Goal: Transaction & Acquisition: Purchase product/service

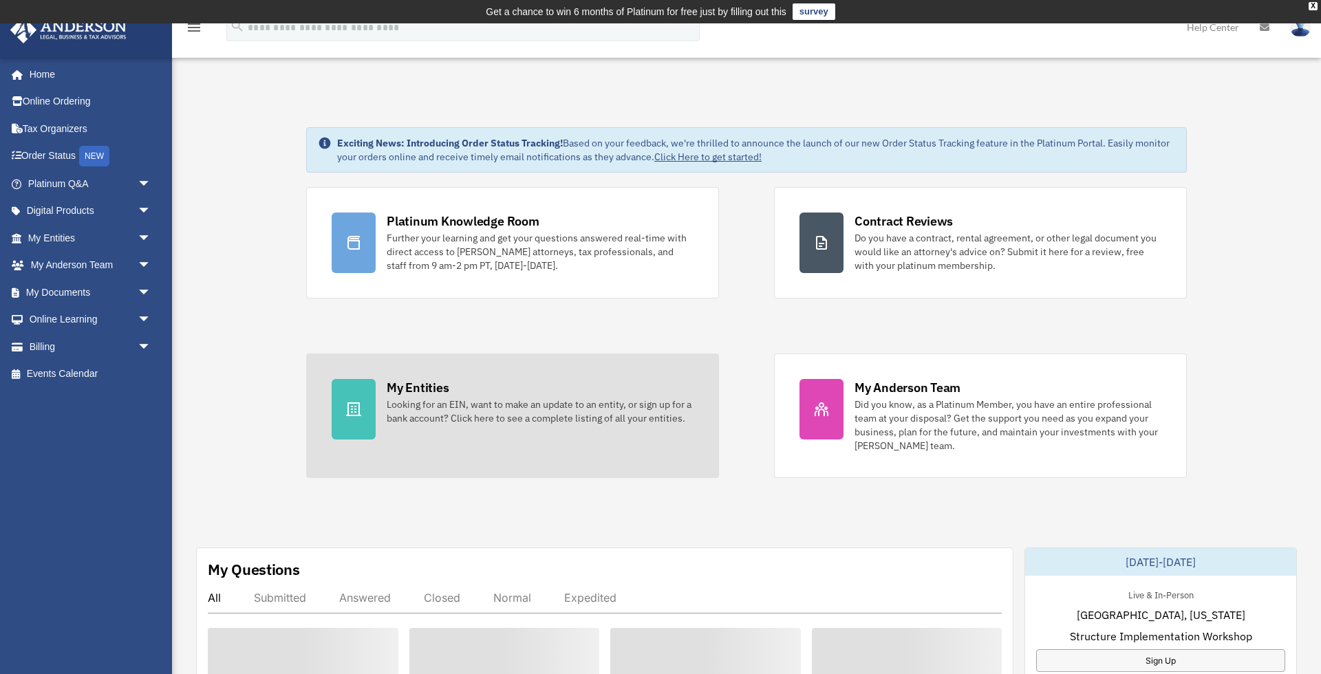
scroll to position [1, 0]
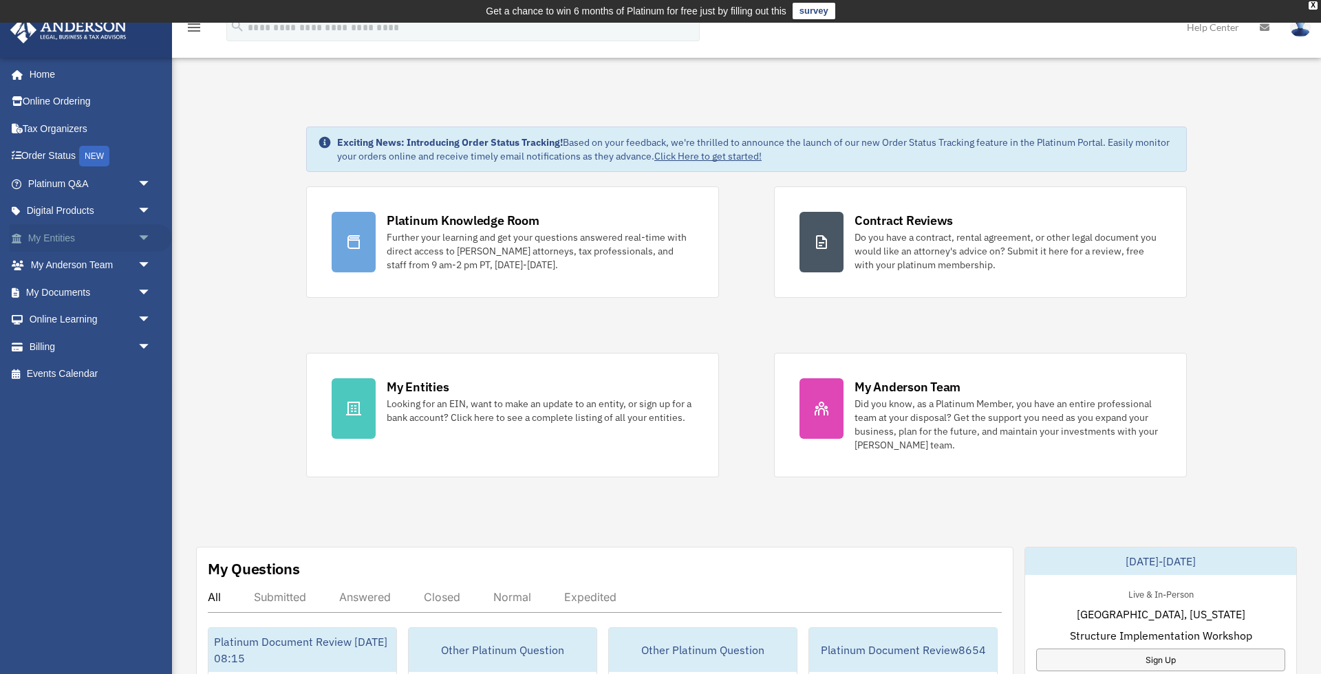
click at [128, 237] on link "My Entities arrow_drop_down" at bounding box center [91, 238] width 162 height 28
click at [141, 233] on span "arrow_drop_down" at bounding box center [152, 238] width 28 height 28
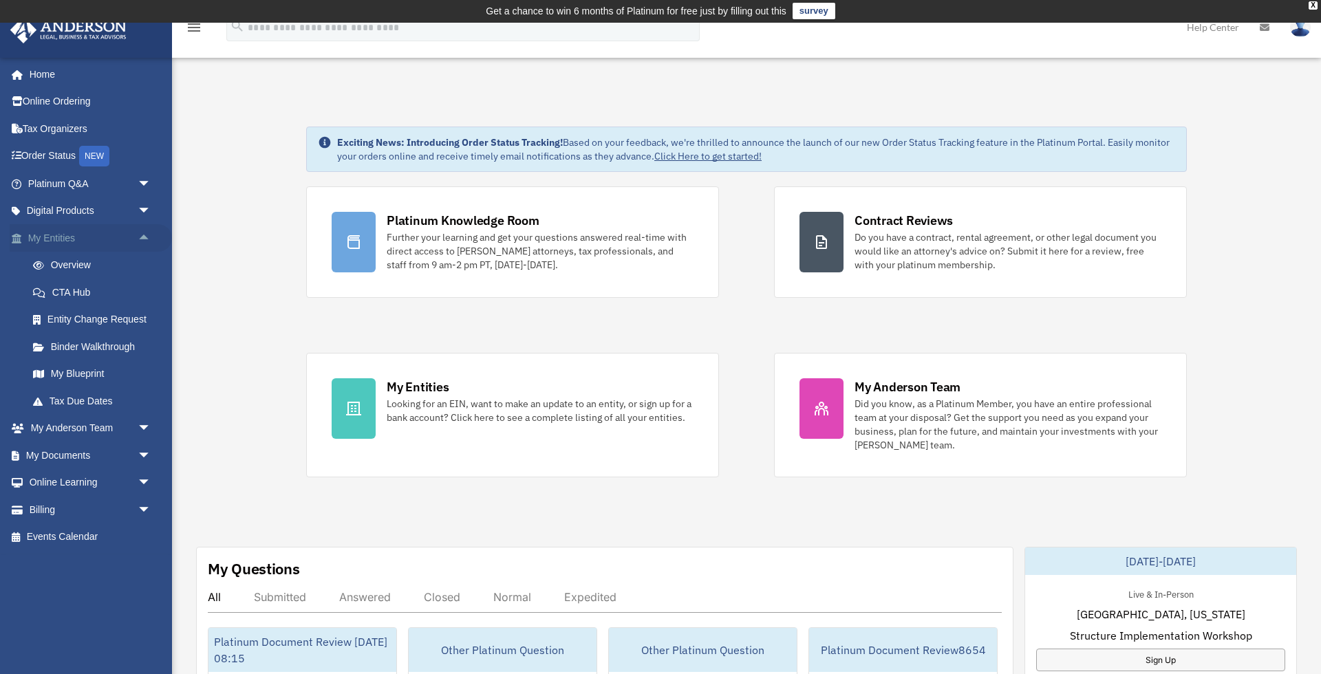
click at [138, 240] on span "arrow_drop_up" at bounding box center [152, 238] width 28 height 28
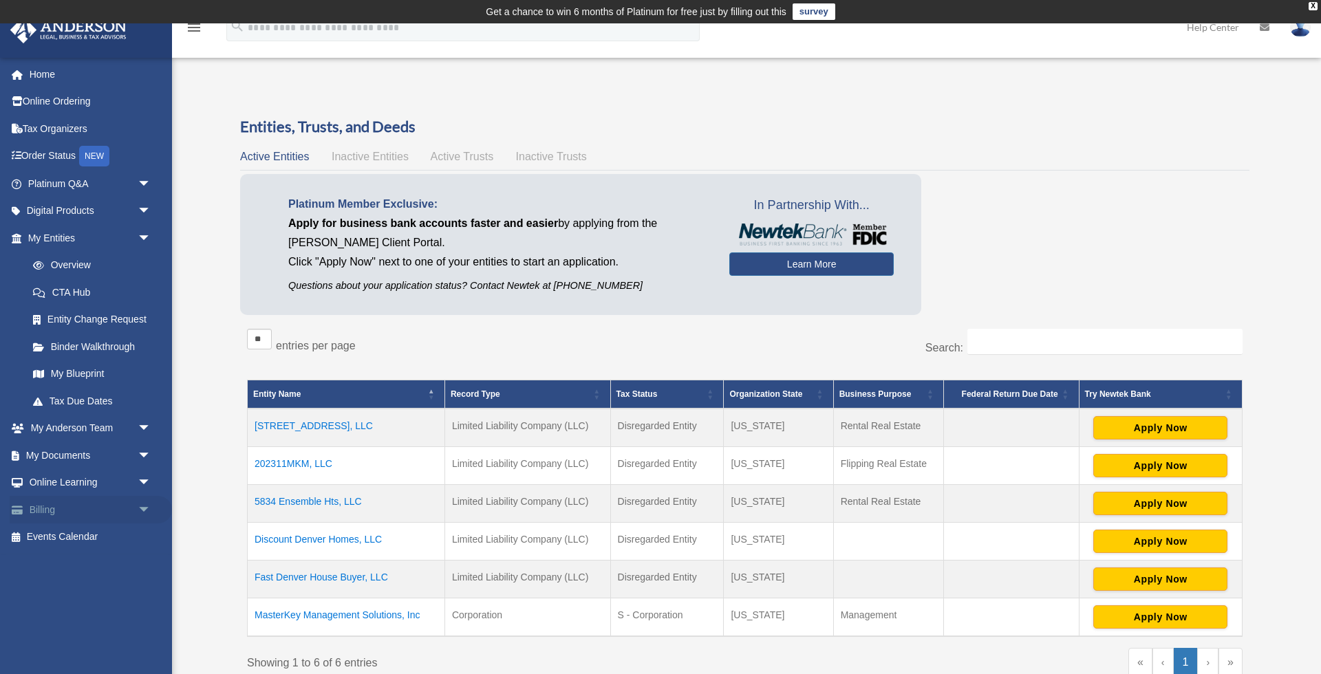
click at [83, 510] on link "Billing arrow_drop_down" at bounding box center [91, 510] width 162 height 28
click at [138, 502] on span "arrow_drop_down" at bounding box center [152, 510] width 28 height 28
click at [140, 502] on span "arrow_drop_up" at bounding box center [152, 510] width 28 height 28
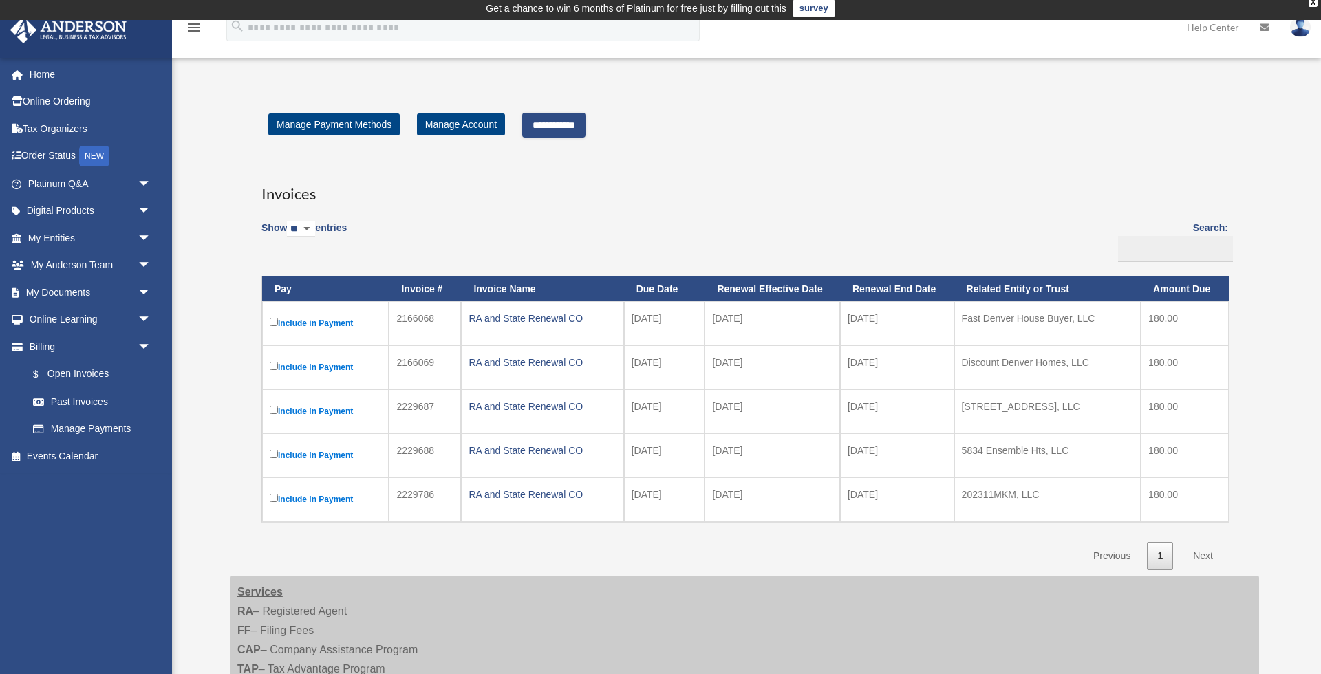
scroll to position [5, 0]
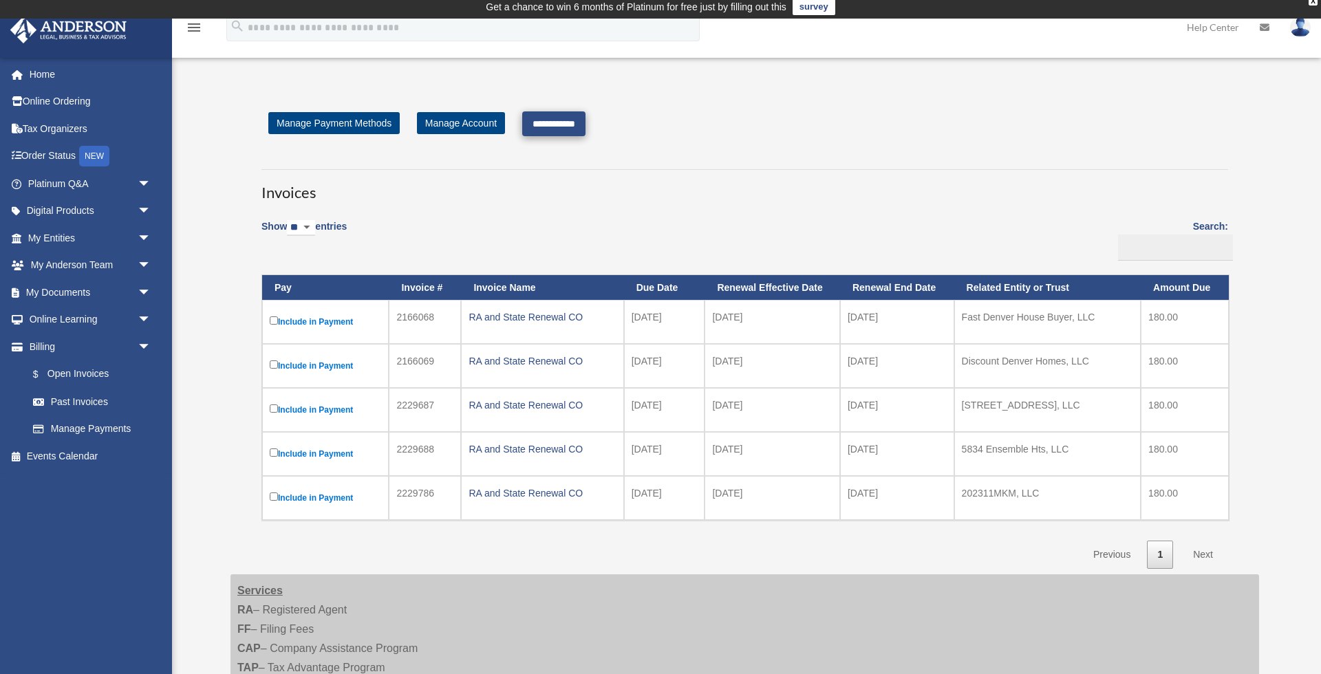
click at [554, 125] on input "**********" at bounding box center [553, 123] width 63 height 25
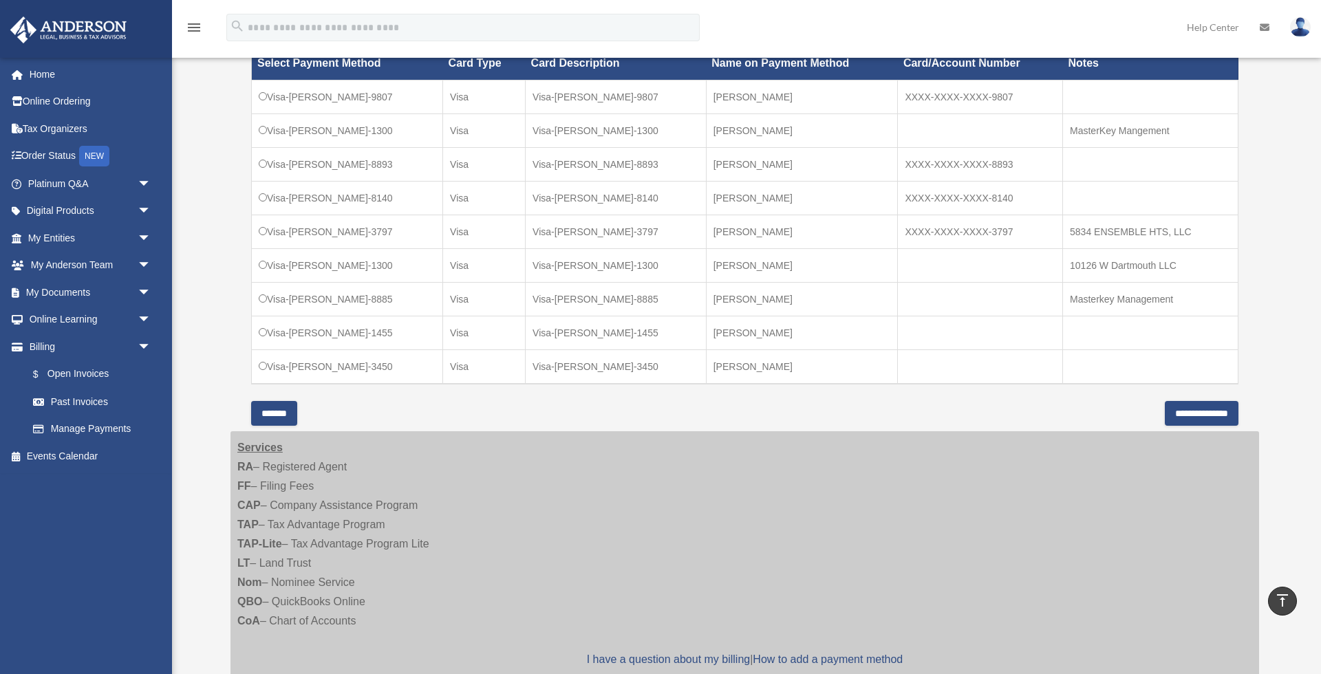
scroll to position [483, 0]
click at [1189, 408] on input "**********" at bounding box center [1202, 413] width 74 height 25
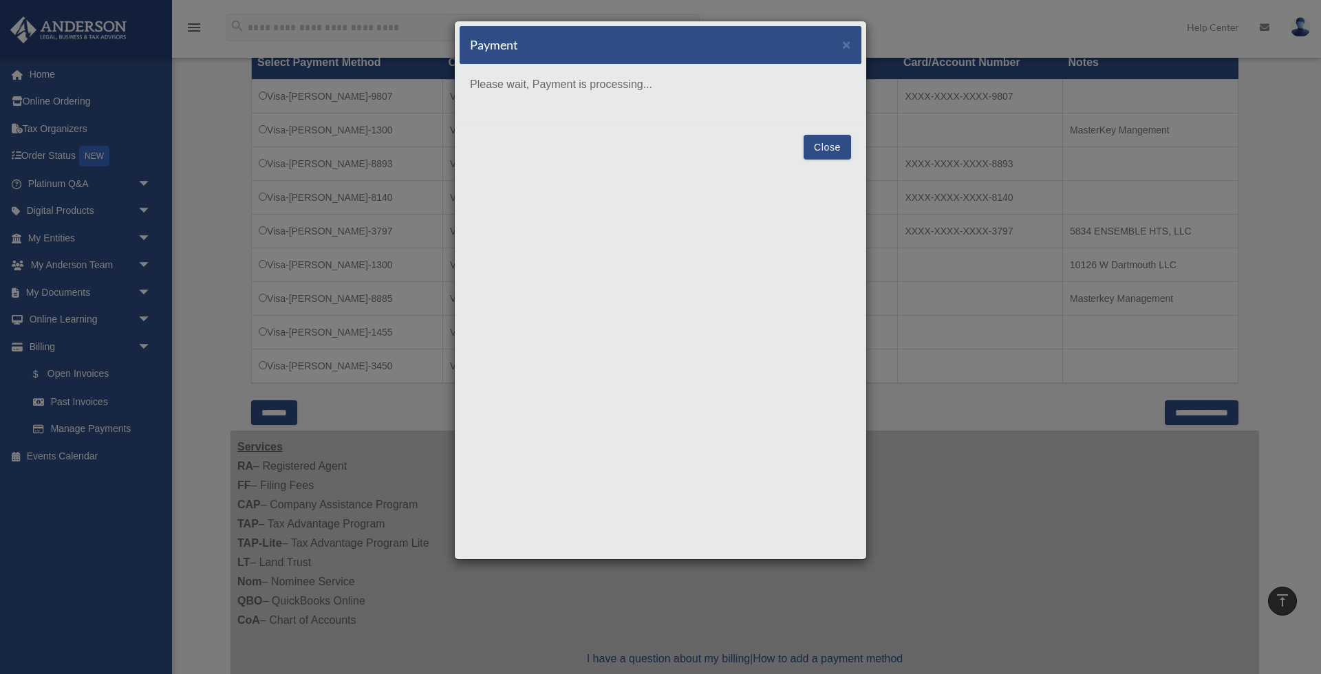
drag, startPoint x: 820, startPoint y: 151, endPoint x: 729, endPoint y: 229, distance: 120.1
click at [729, 231] on div "Payment × Please wait, Payment is processing... Close" at bounding box center [660, 291] width 413 height 540
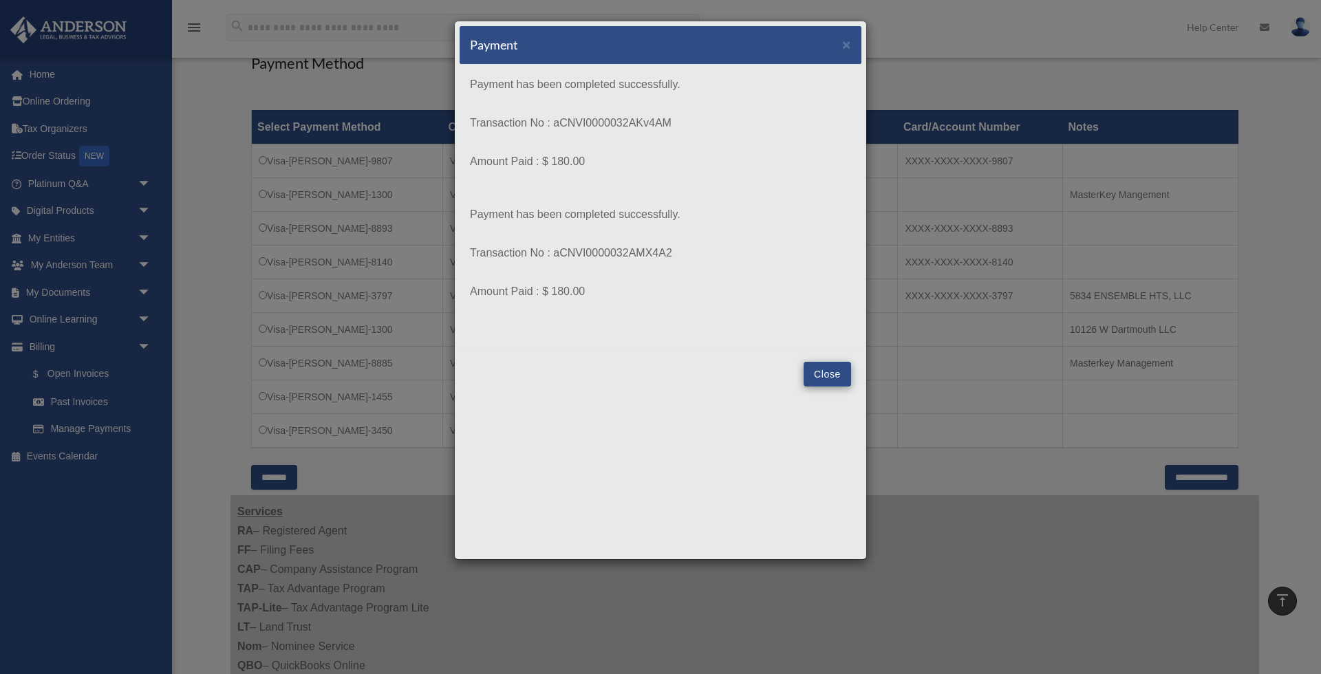
click at [829, 373] on button "Close" at bounding box center [827, 374] width 47 height 25
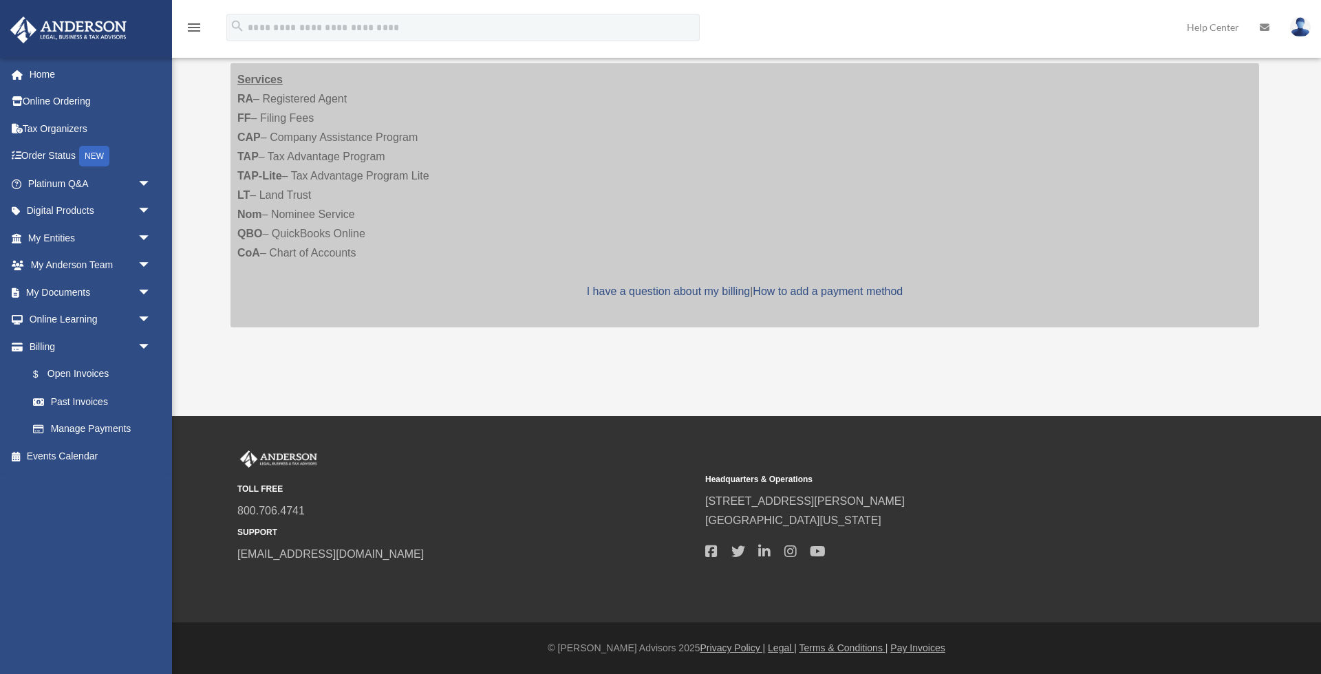
scroll to position [402, 0]
